Goal: Information Seeking & Learning: Find specific fact

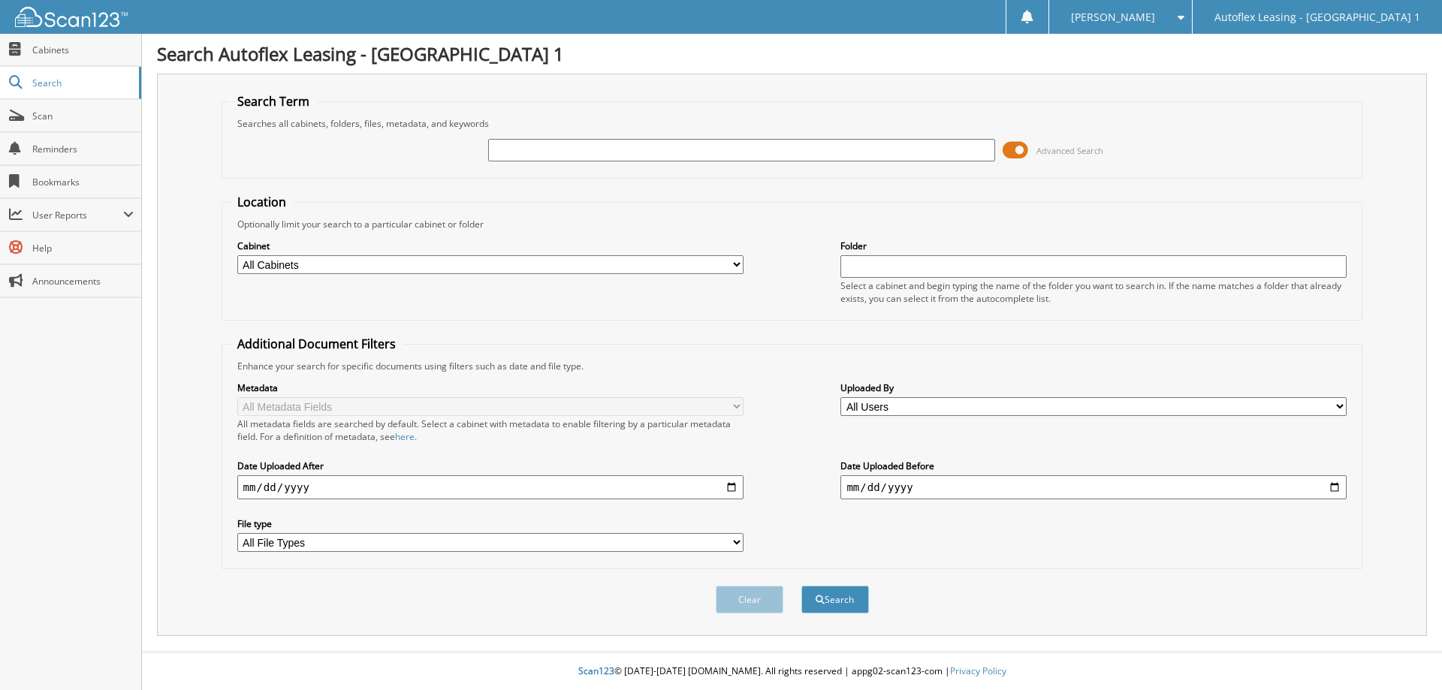
click at [522, 152] on input "text" at bounding box center [741, 150] width 506 height 23
type input "424773"
click at [801, 586] on button "Search" at bounding box center [835, 600] width 68 height 28
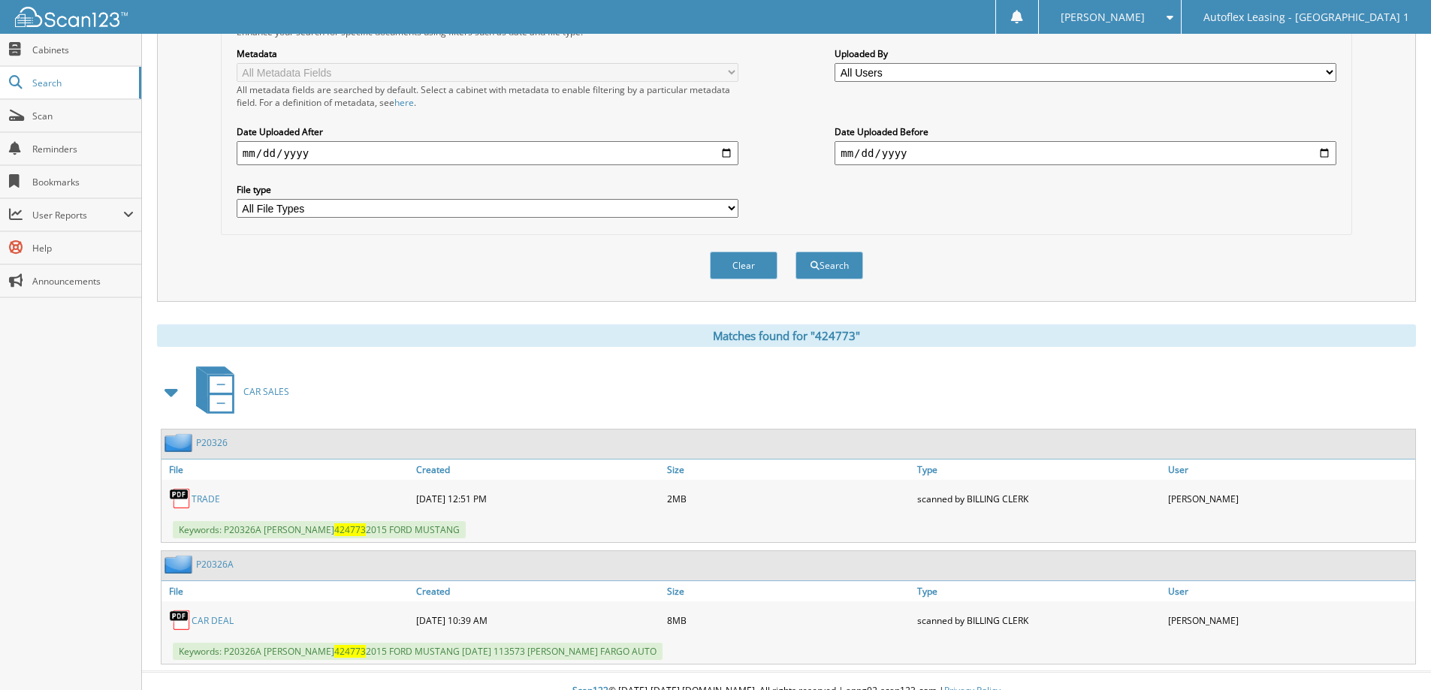
scroll to position [355, 0]
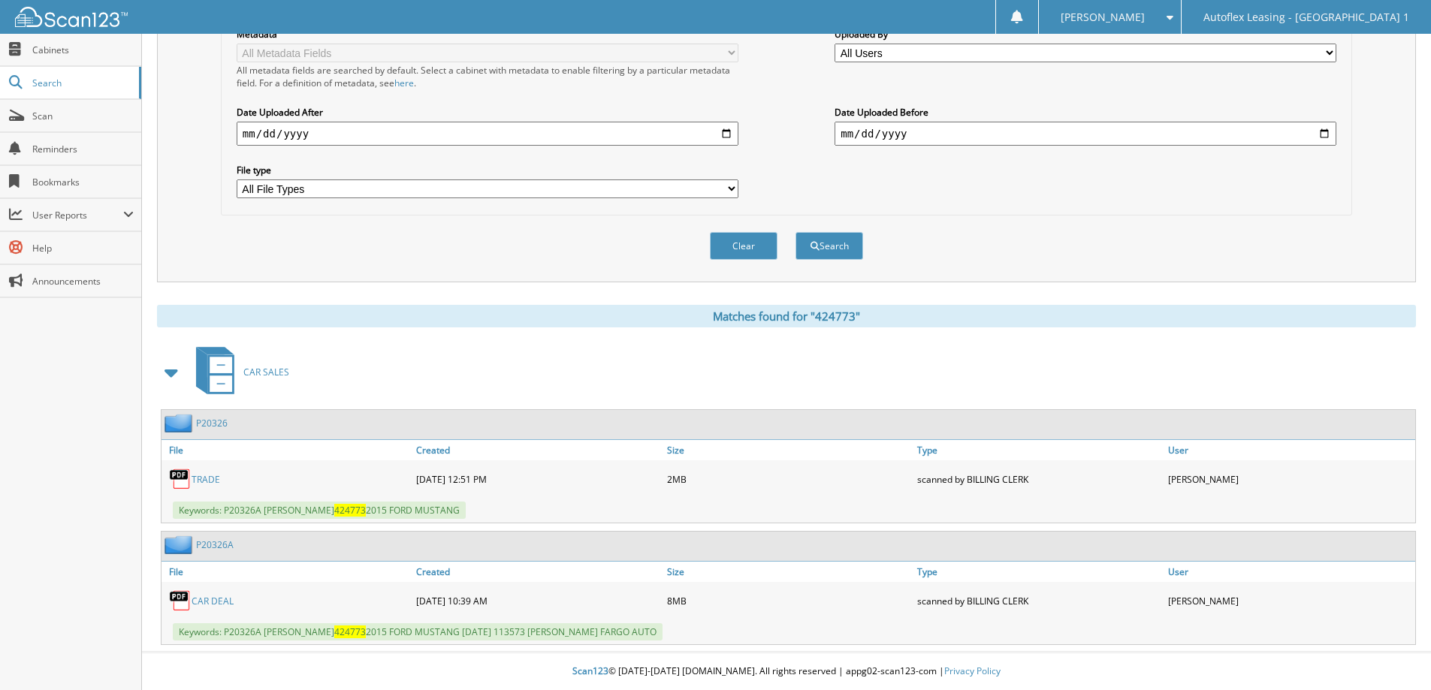
click at [219, 543] on link "P20326A" at bounding box center [215, 545] width 38 height 13
